Goal: Find specific page/section: Find specific page/section

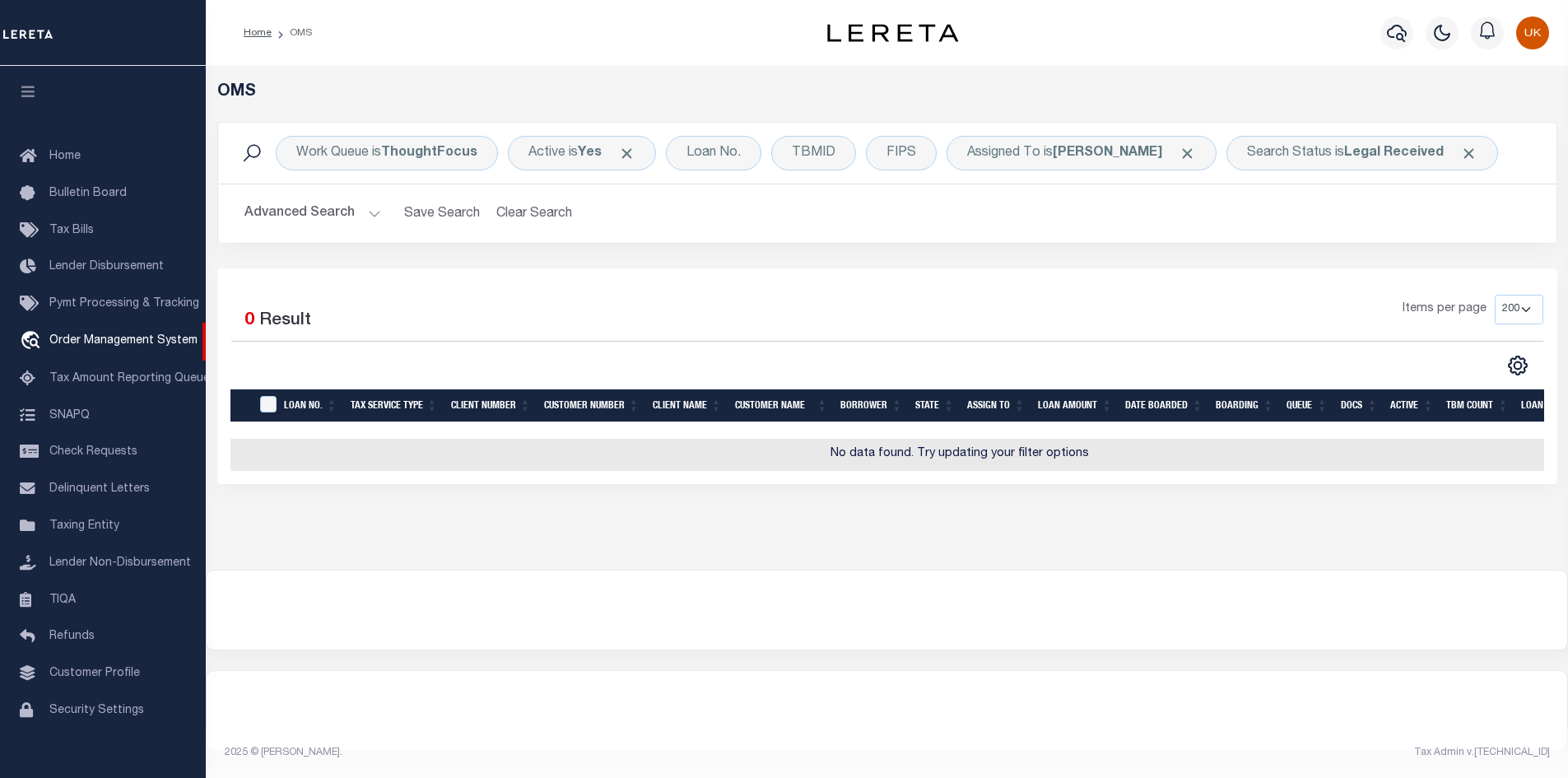
select select "200"
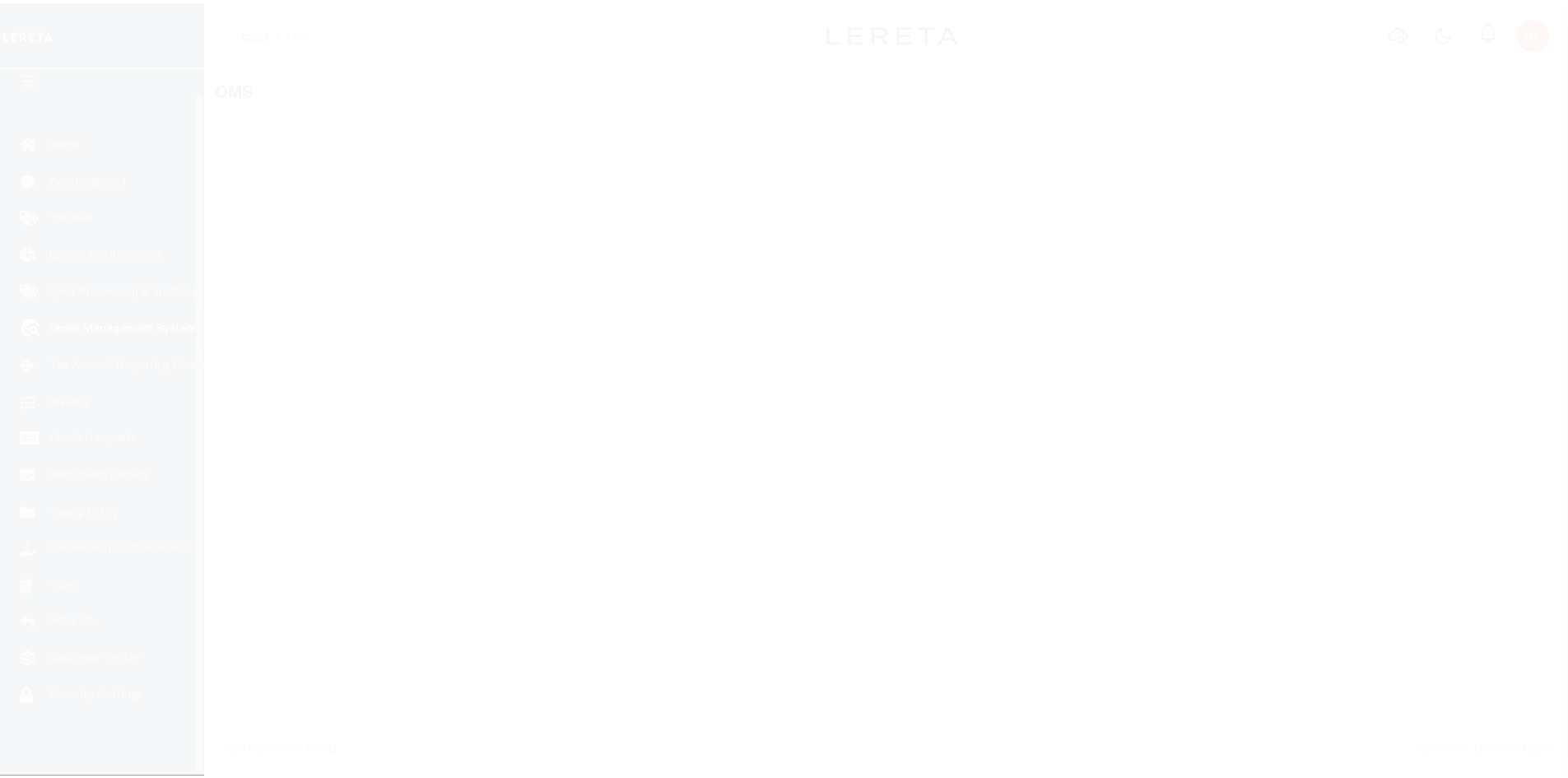
scroll to position [24, 0]
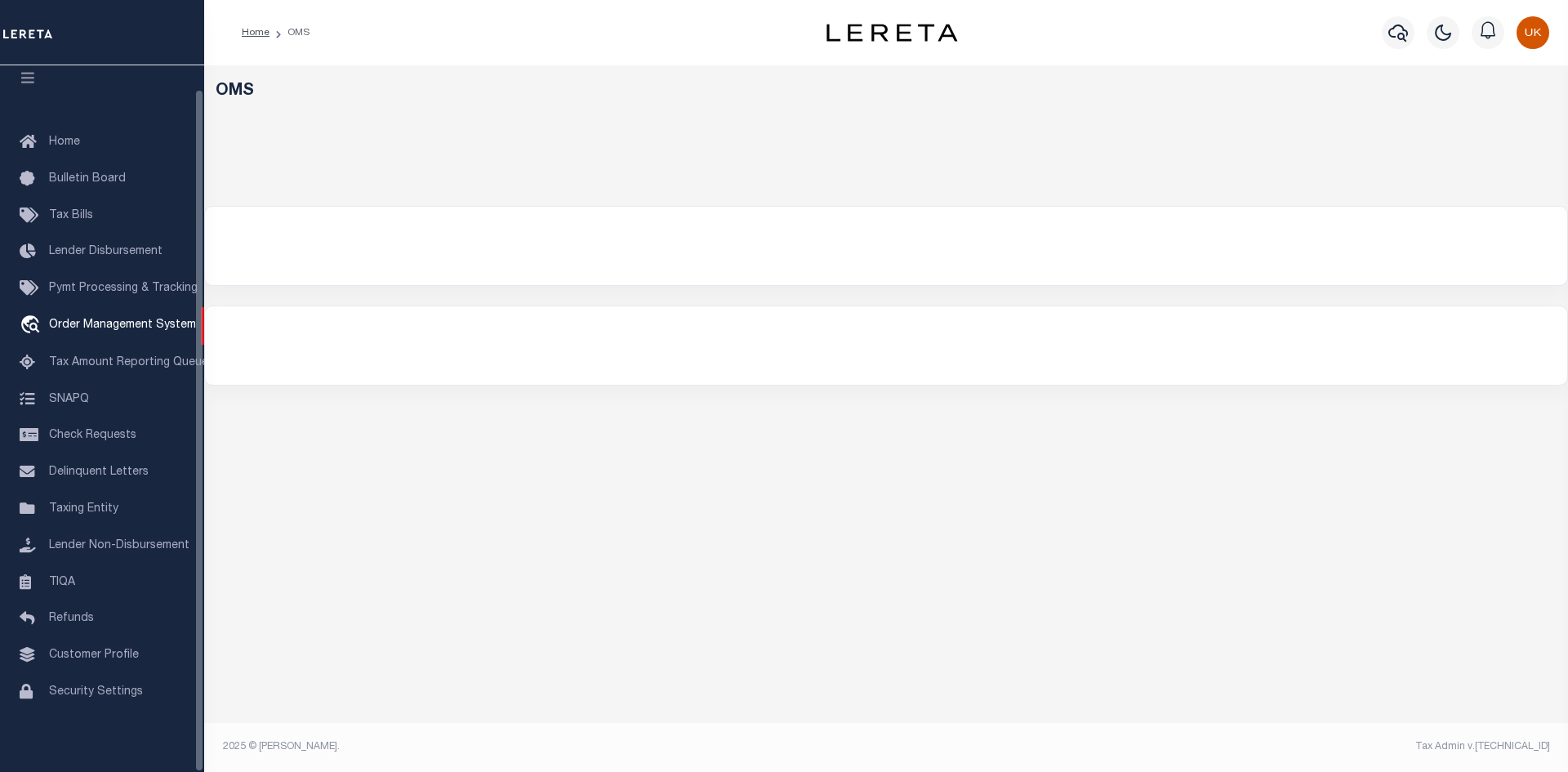
select select "200"
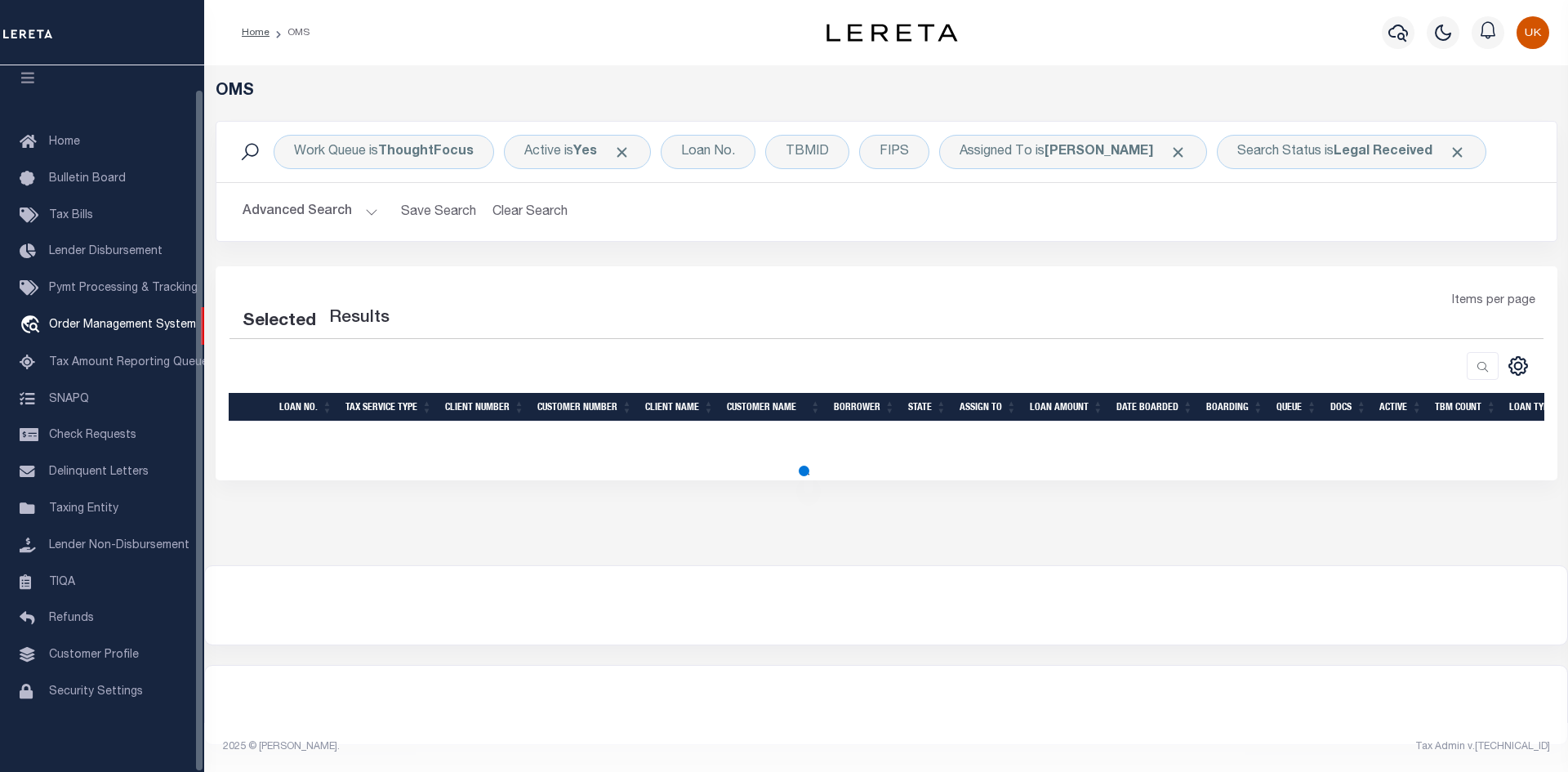
select select "200"
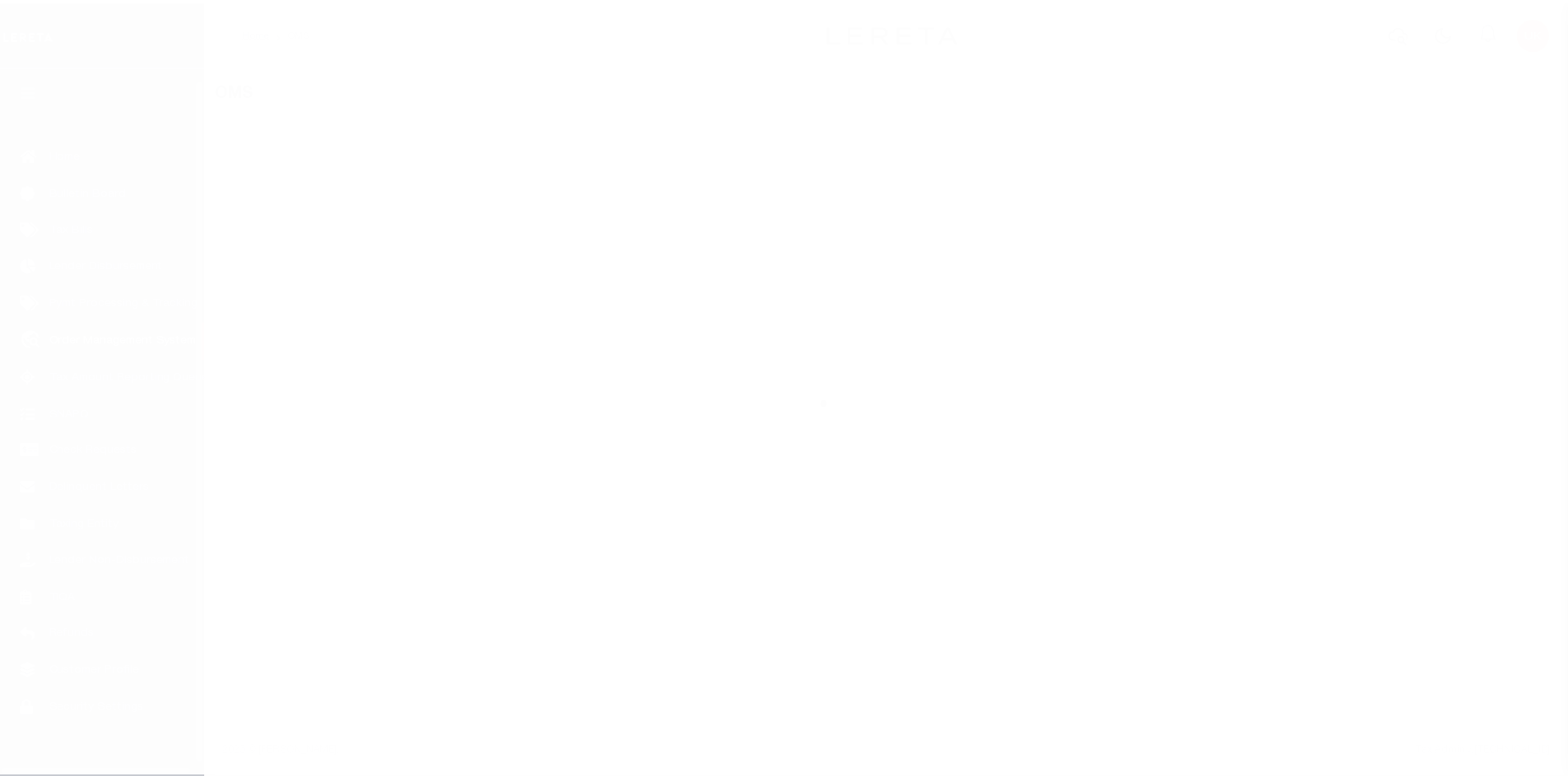
scroll to position [24, 0]
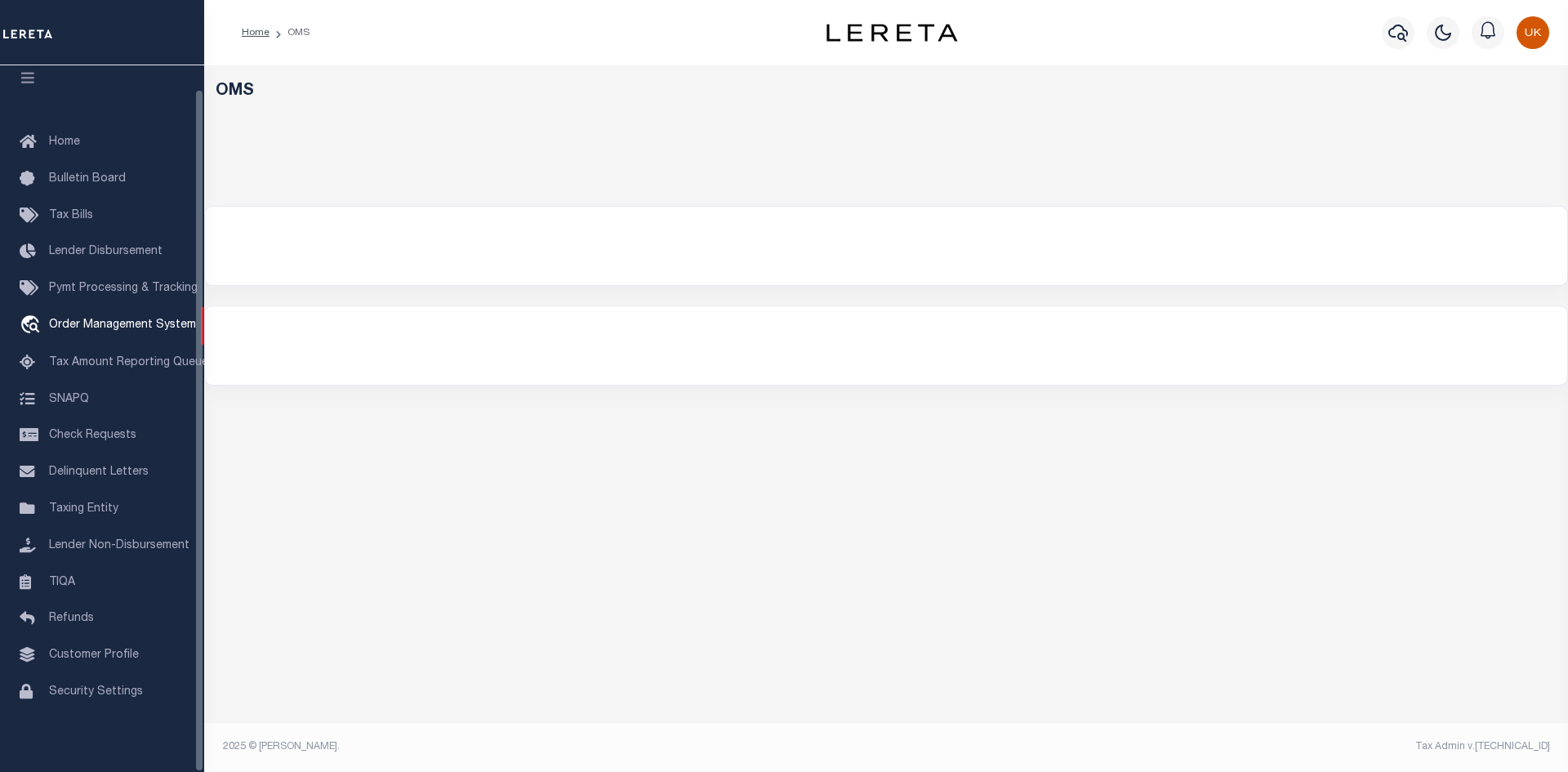
select select "200"
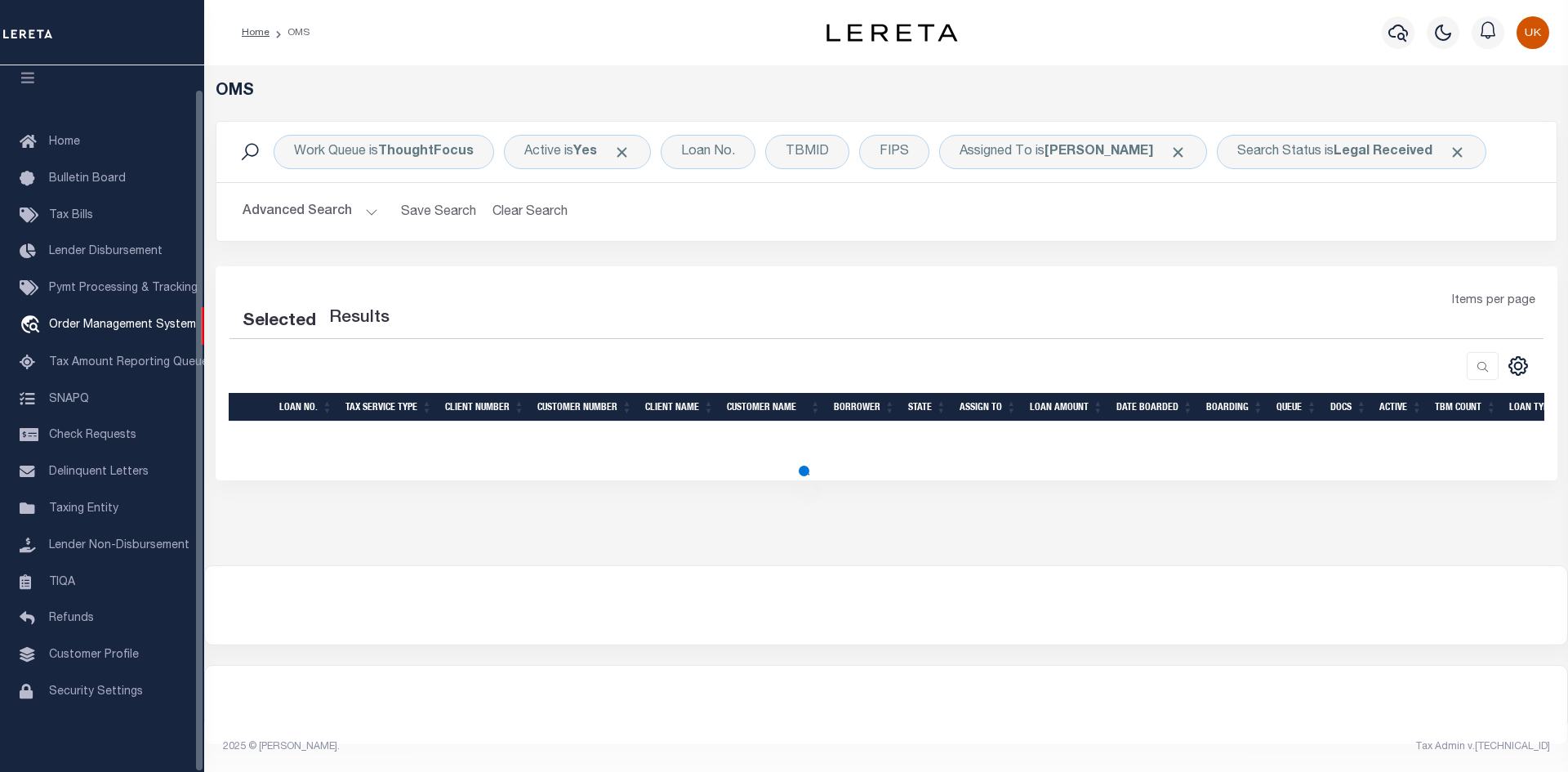
select select "200"
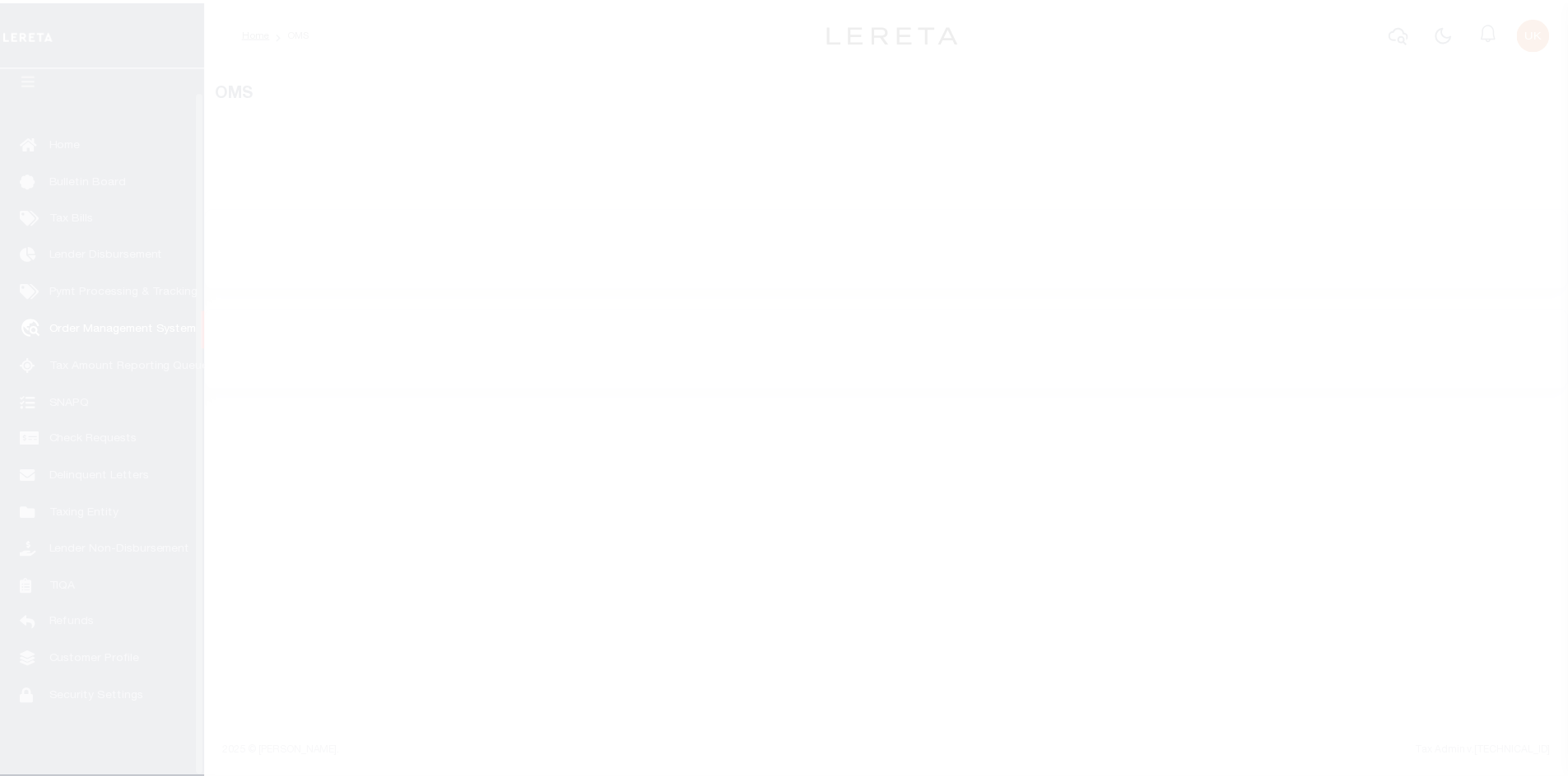
scroll to position [24, 0]
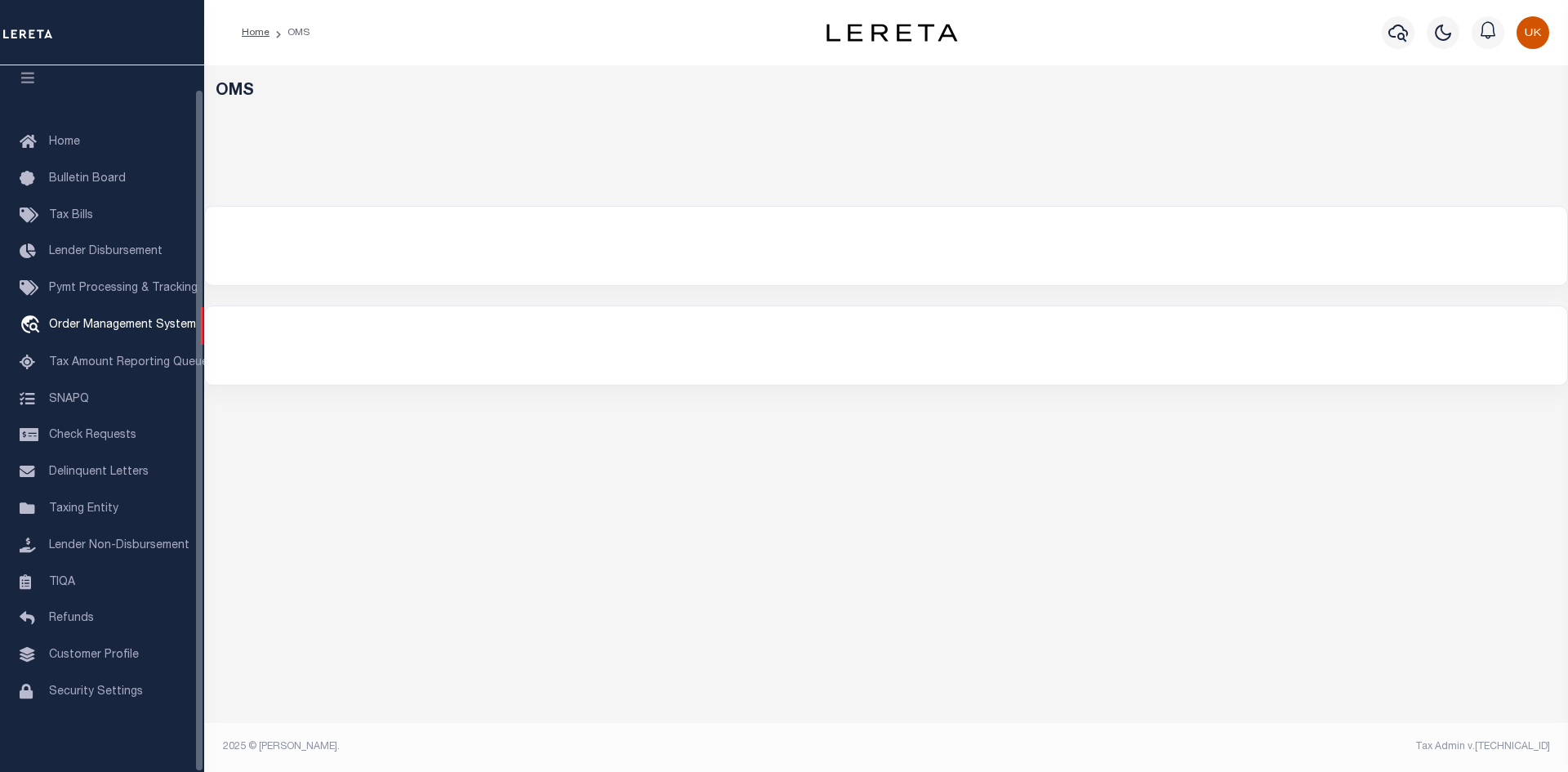
select select "200"
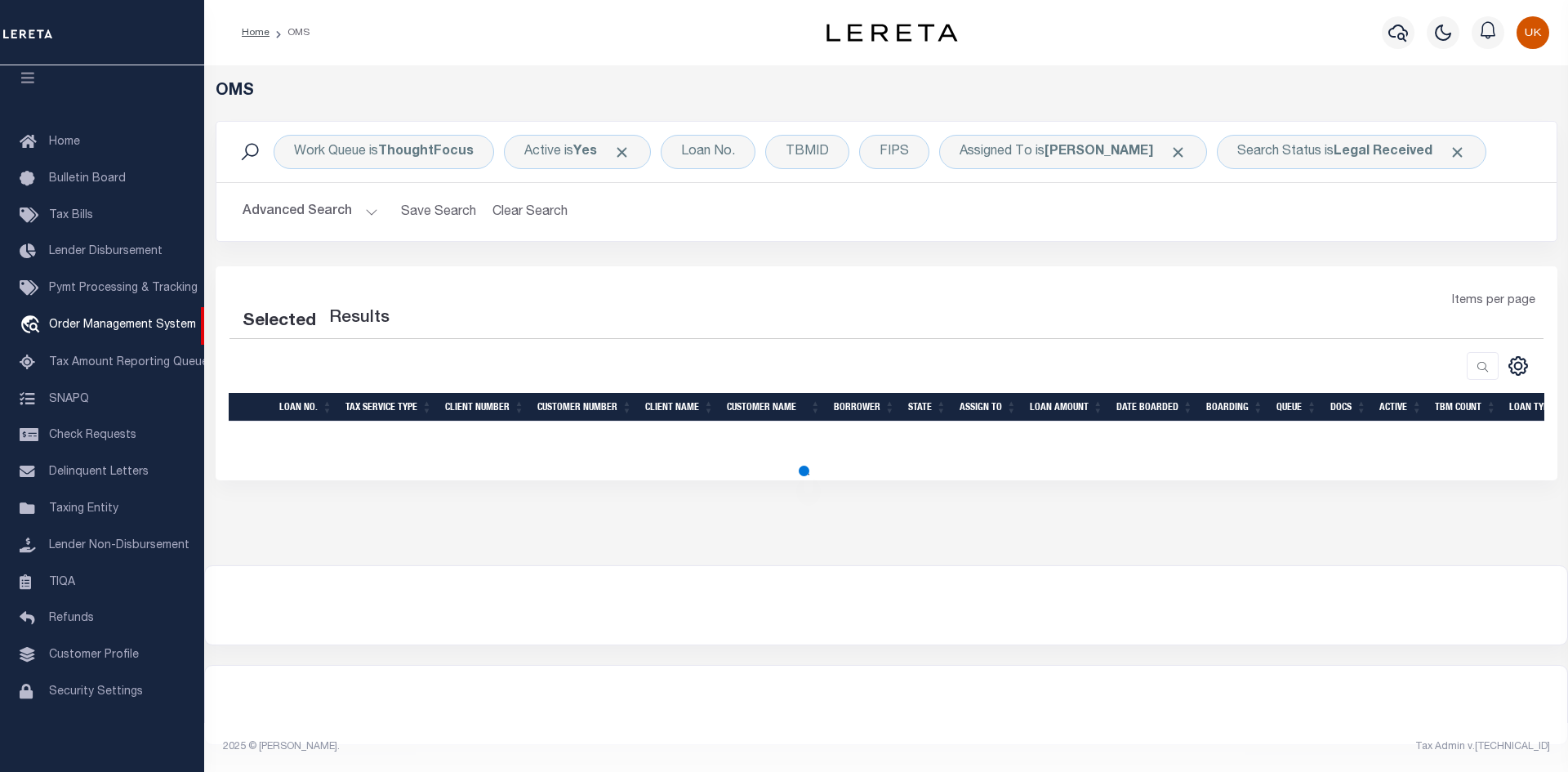
select select "200"
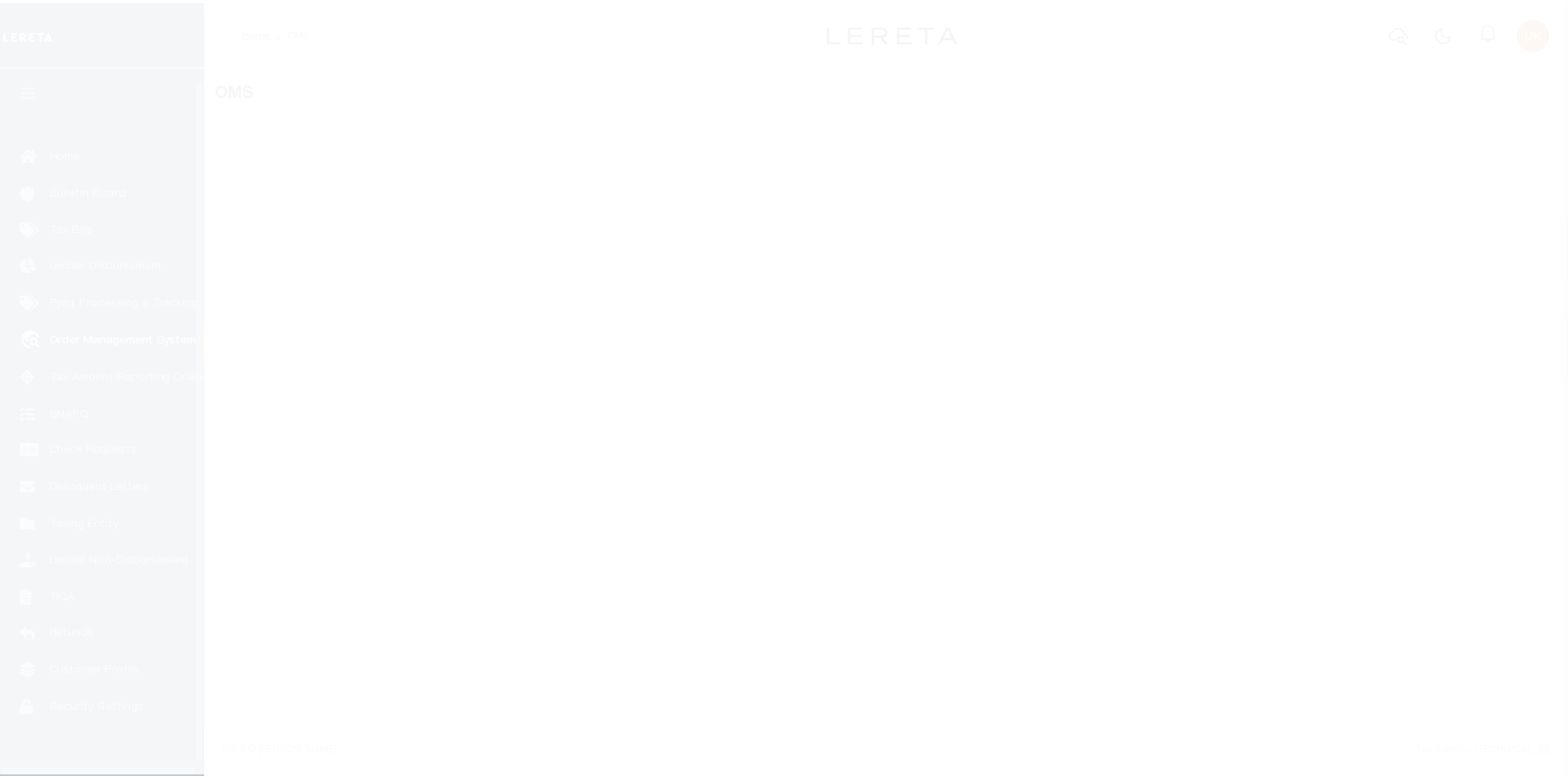
scroll to position [24, 0]
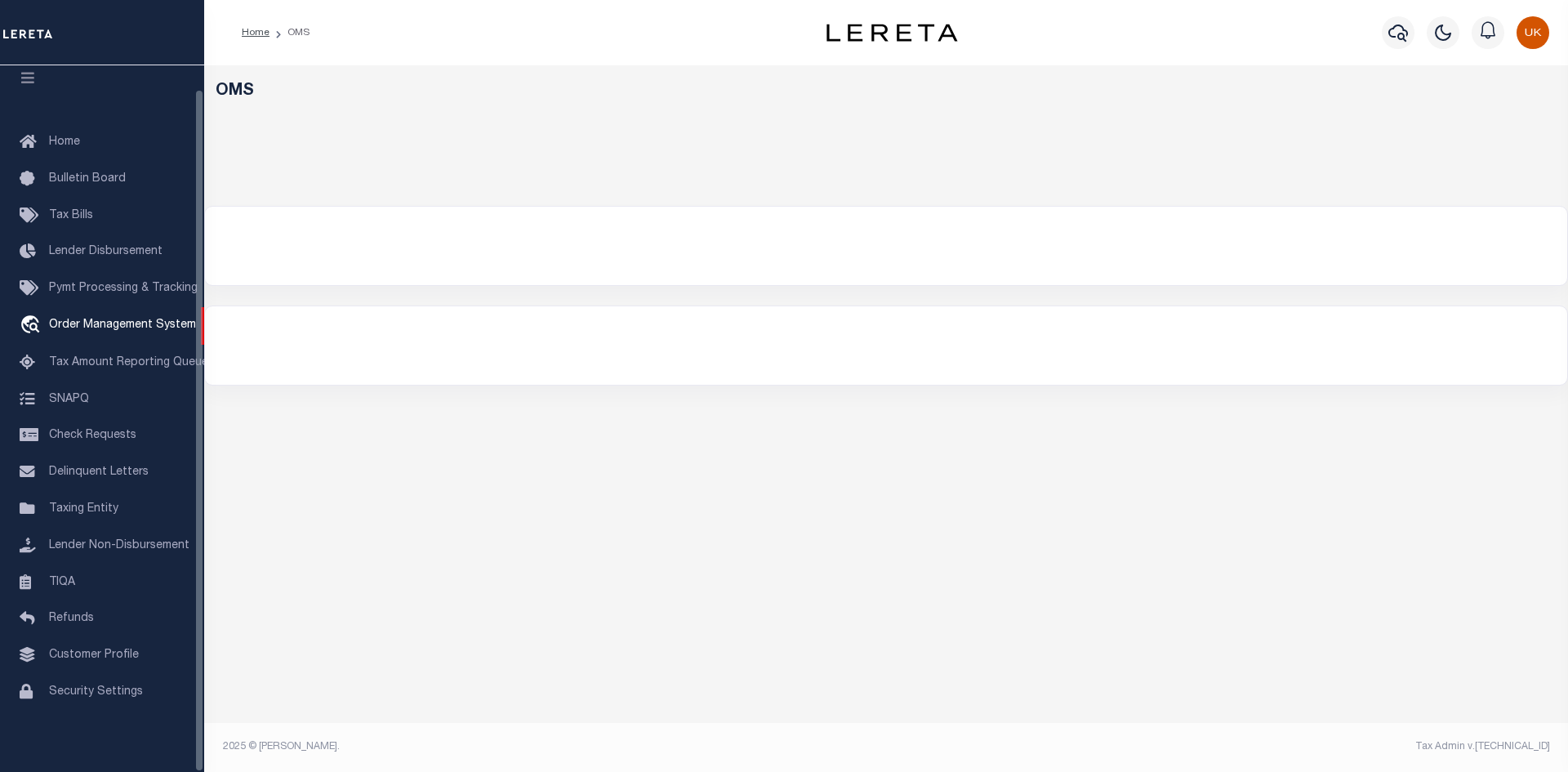
select select "200"
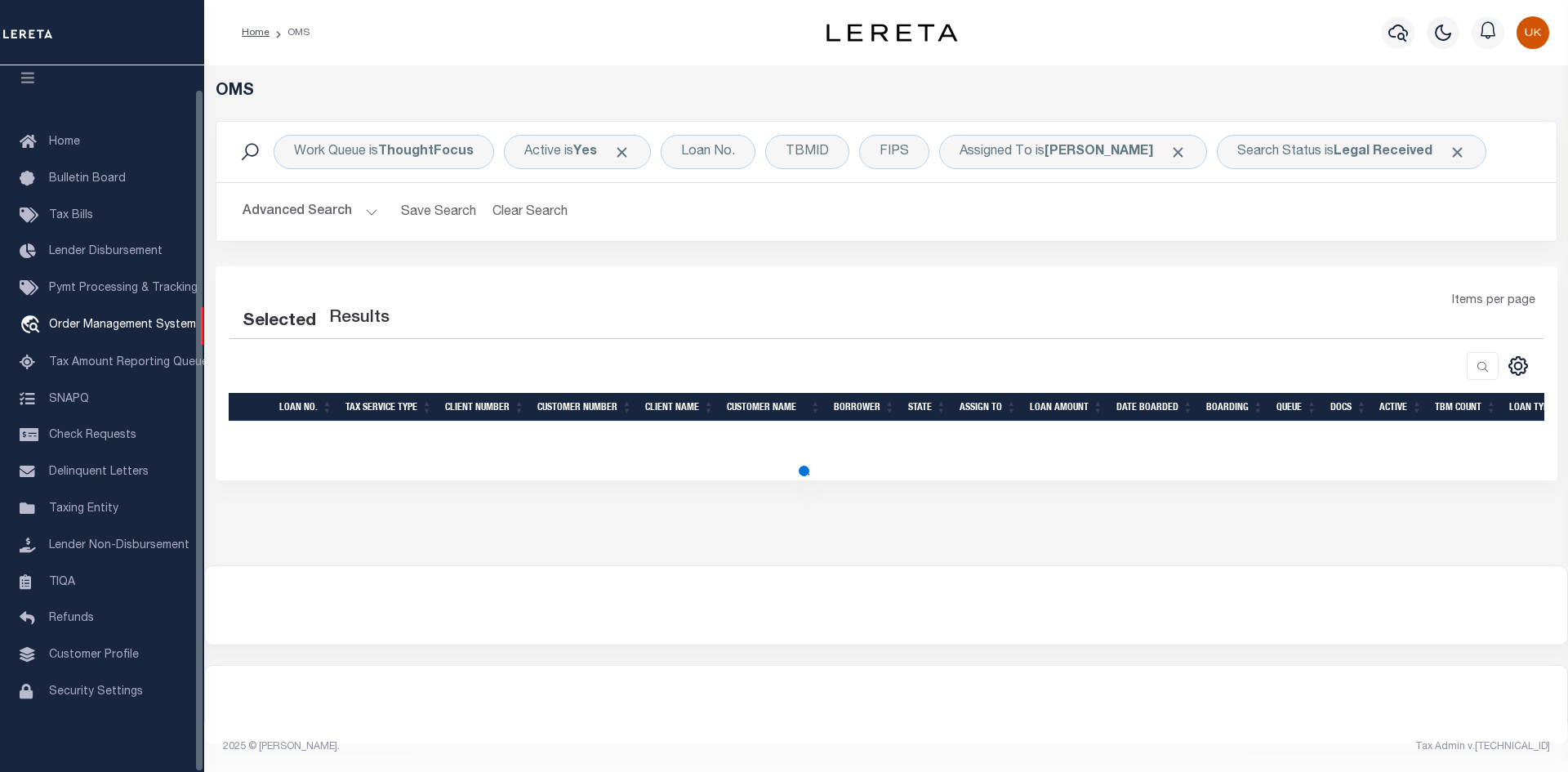
select select "200"
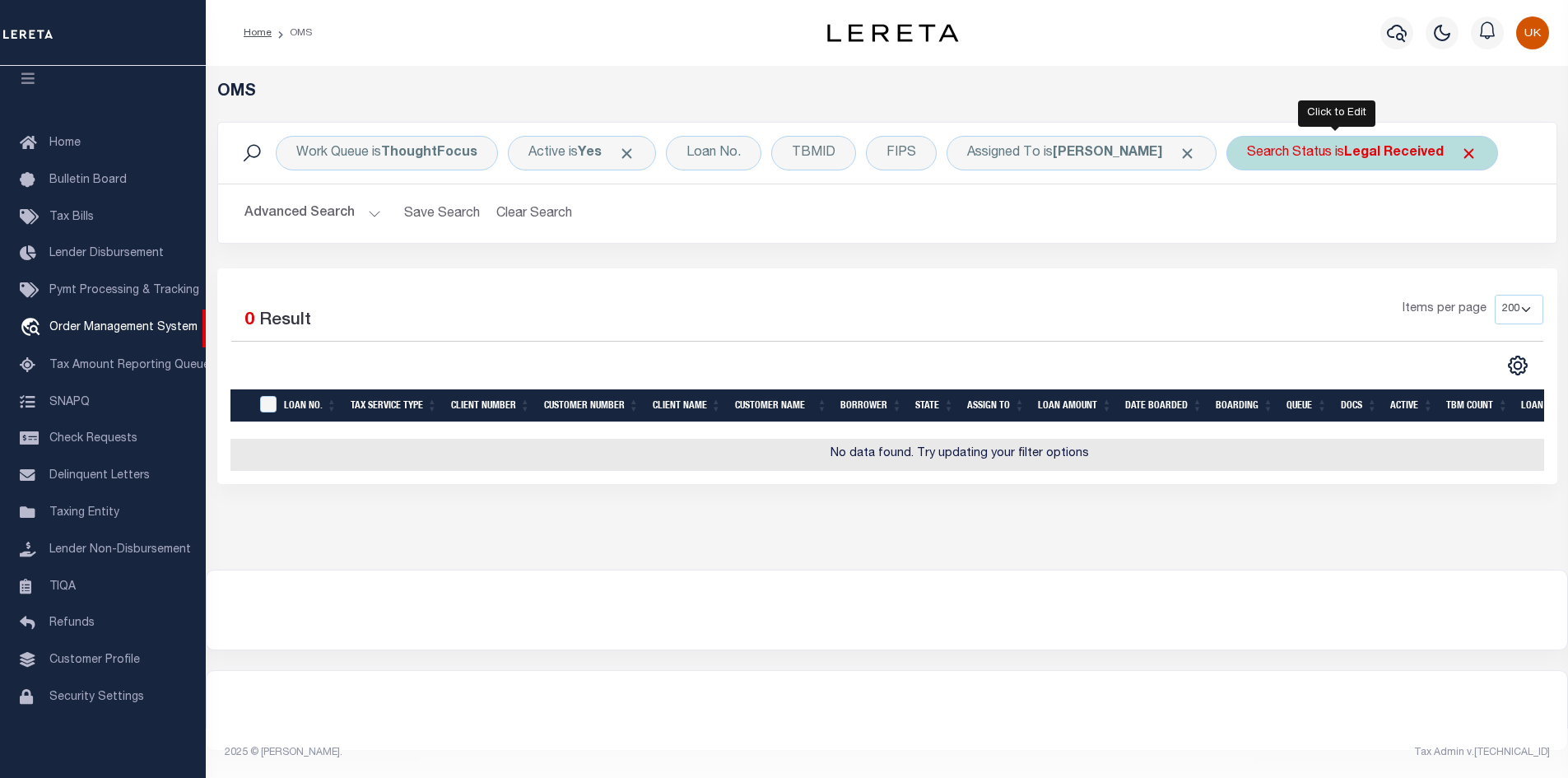
click at [1356, 155] on b "Legal Received" at bounding box center [1394, 153] width 100 height 13
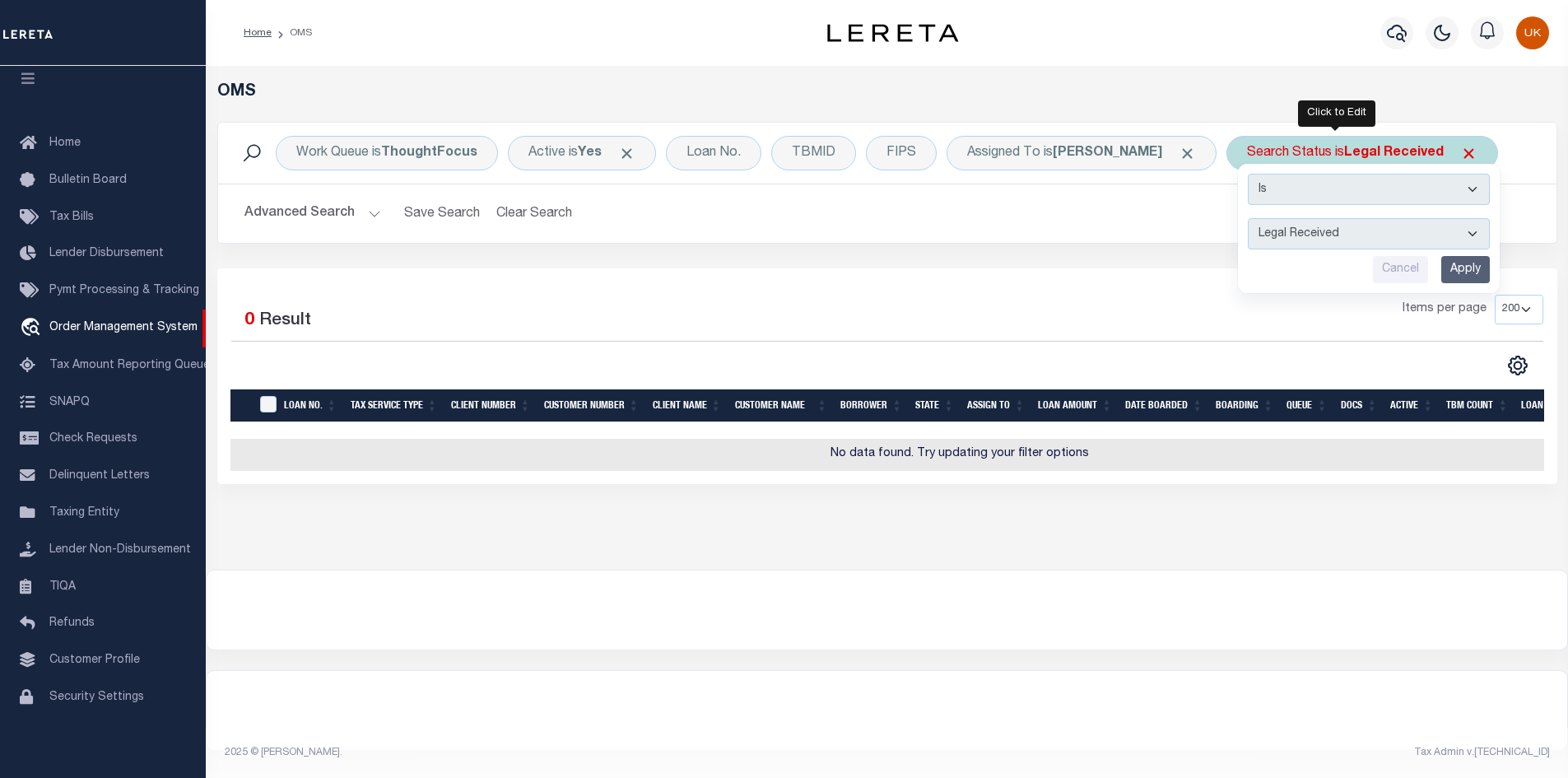
click at [1285, 237] on select "Automated Search Bad Parcel Complete Duplicate Parcel High Dollar Reporting In …" at bounding box center [1369, 234] width 242 height 32
select select "IP"
click at [1248, 218] on select "Automated Search Bad Parcel Complete Duplicate Parcel High Dollar Reporting In …" at bounding box center [1369, 234] width 242 height 32
click at [1447, 267] on input "Apply" at bounding box center [1465, 269] width 48 height 27
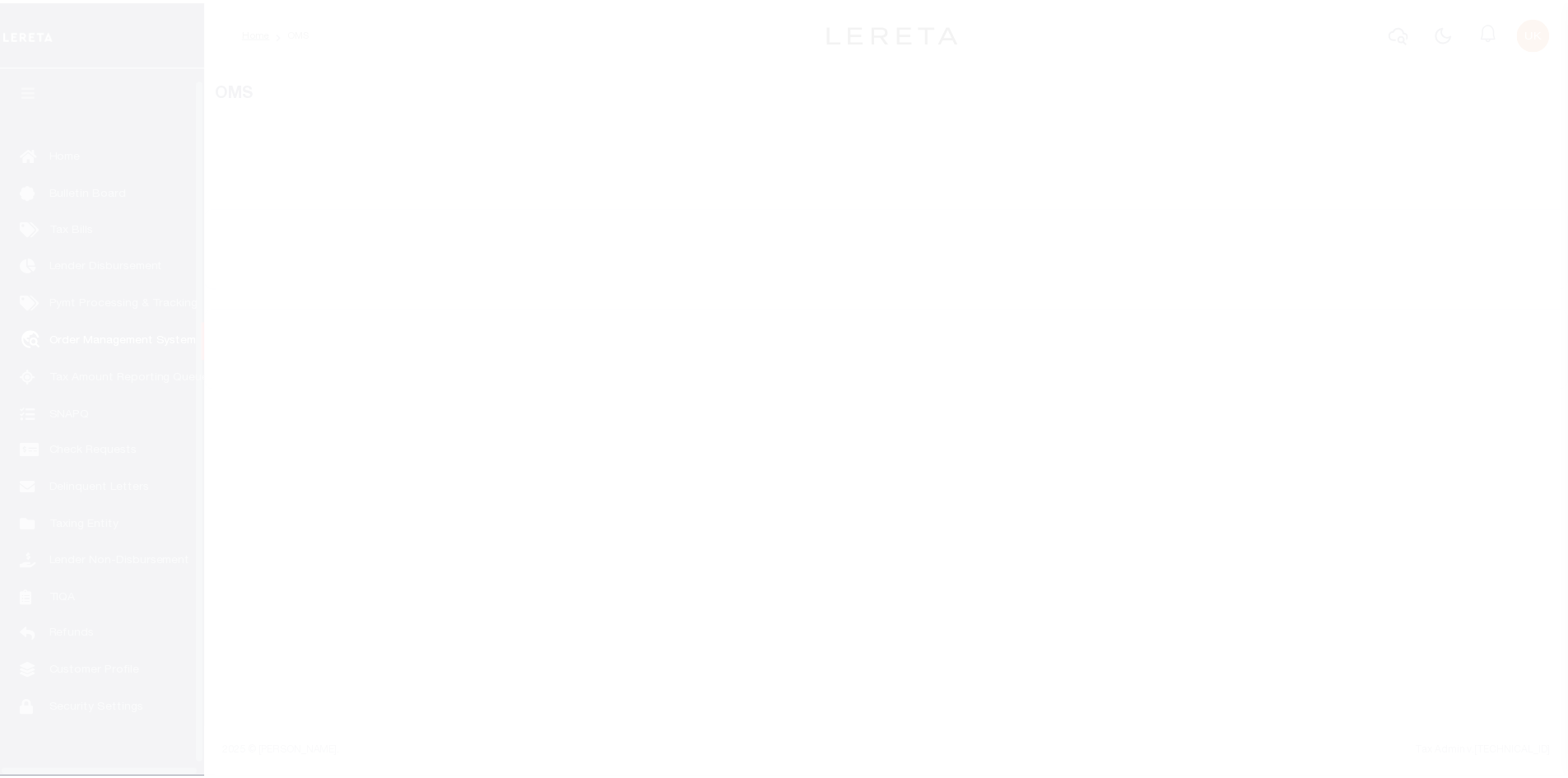
scroll to position [24, 0]
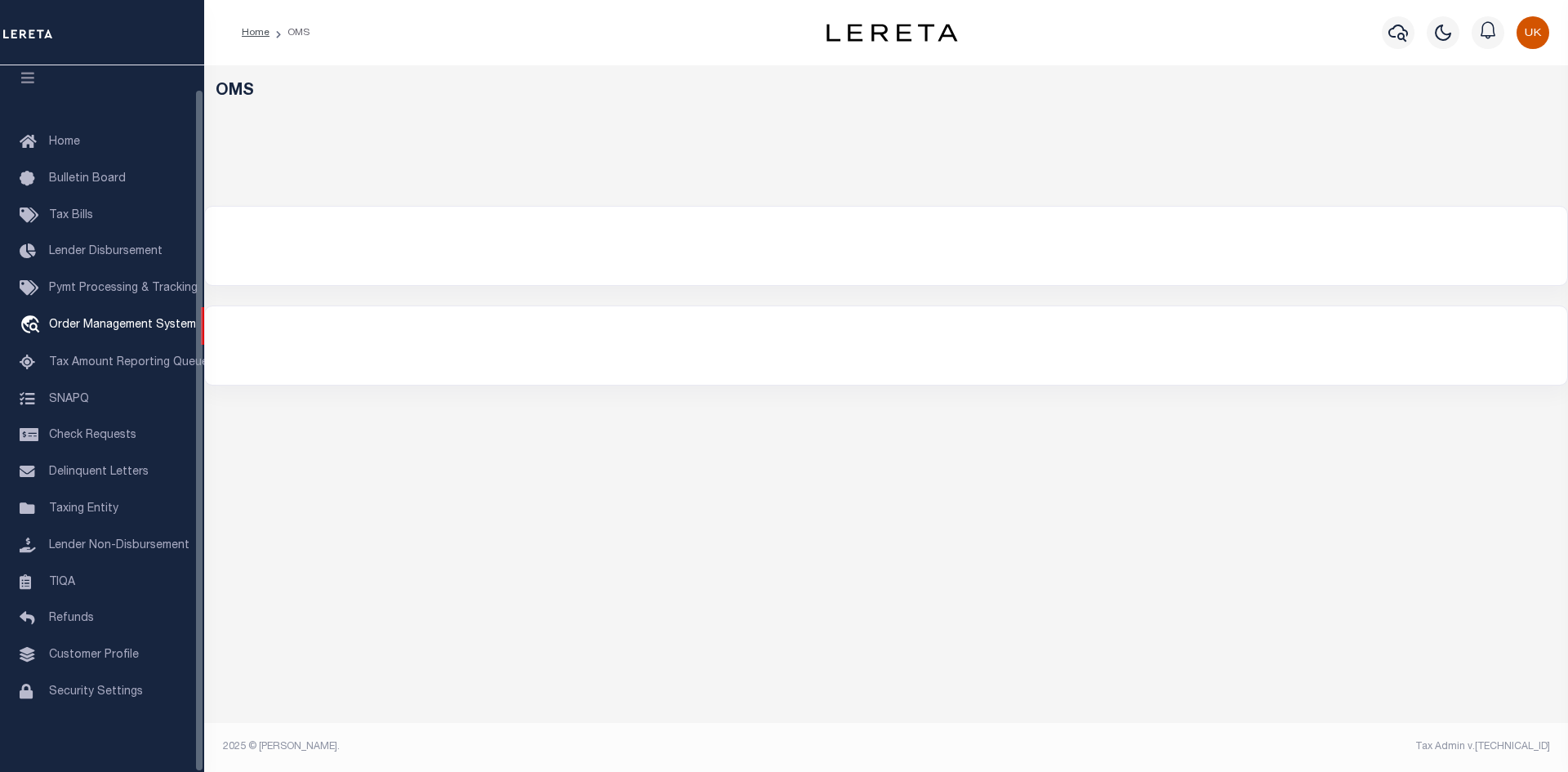
select select "200"
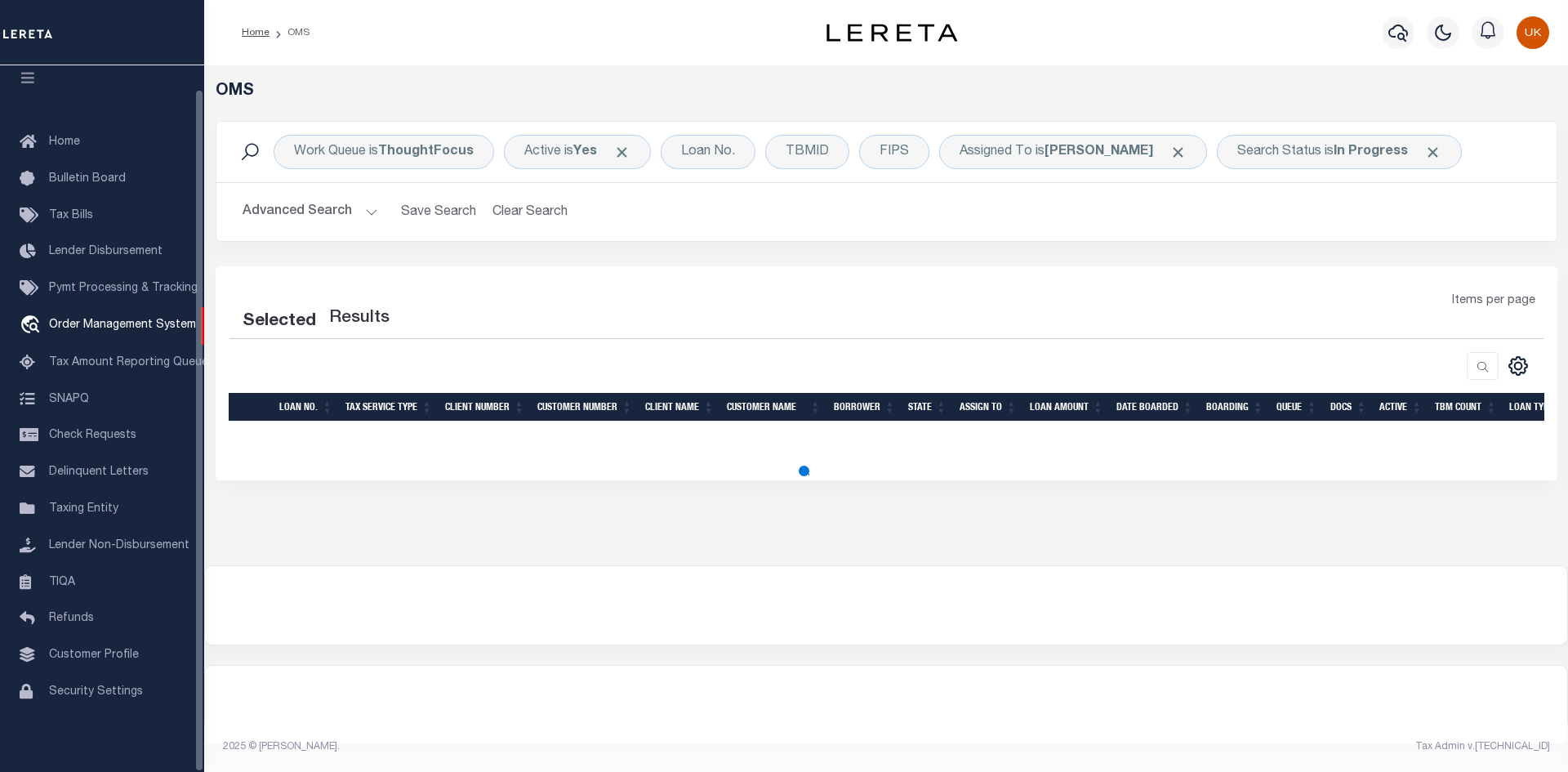
select select "200"
